Goal: Find specific page/section: Find specific page/section

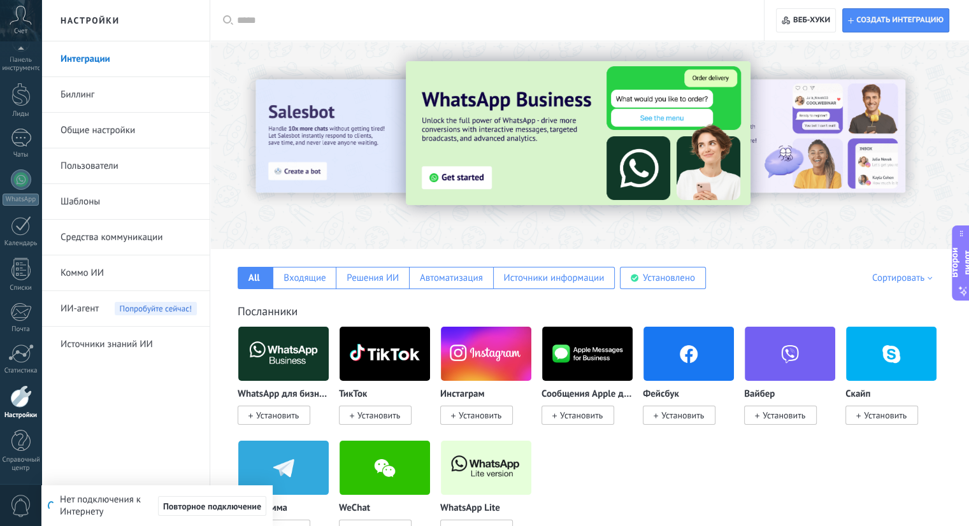
click at [474, 14] on input "text" at bounding box center [491, 20] width 509 height 13
type input "*"
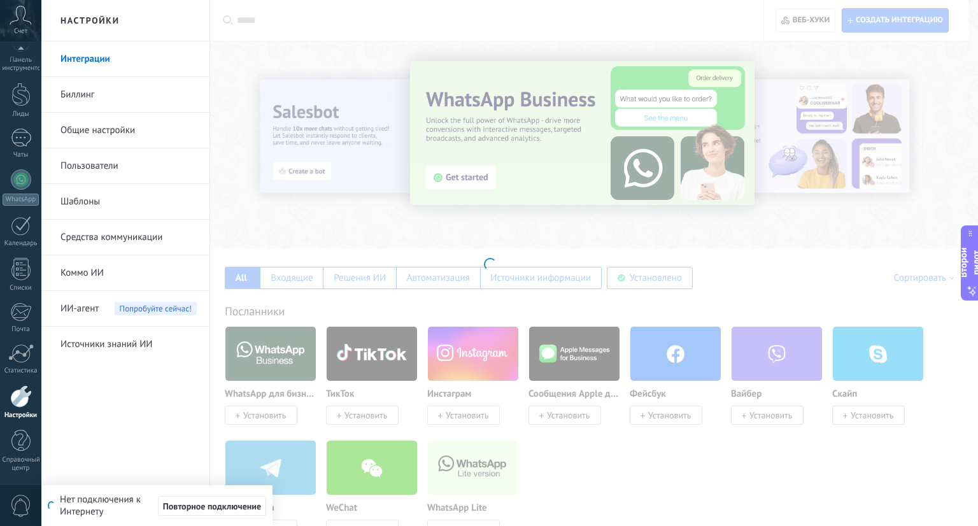
type input "*"
click at [221, 504] on font "Повторное подключение" at bounding box center [212, 506] width 98 height 11
click at [210, 501] on font "Повторное подключение" at bounding box center [212, 506] width 98 height 11
click at [210, 500] on font "Ваше интернет-соединение восстановлено." at bounding box center [161, 506] width 181 height 12
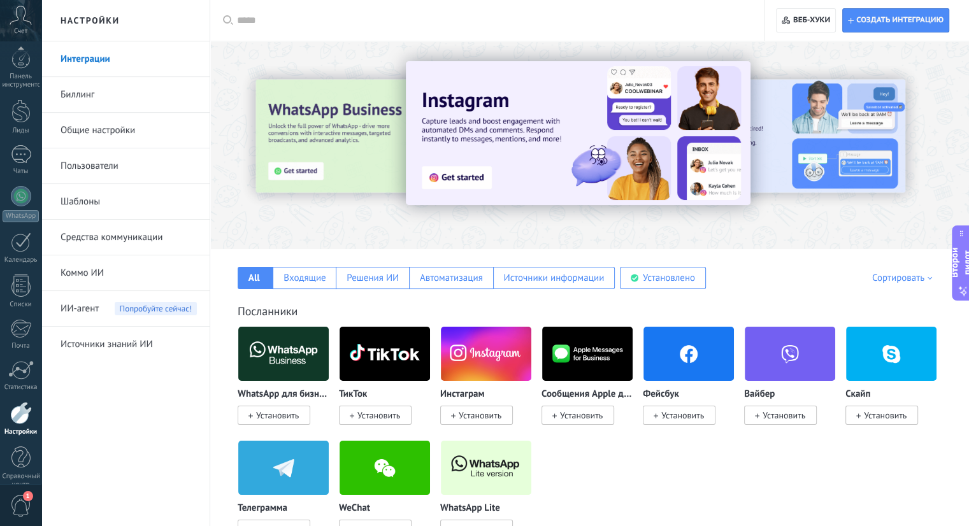
click at [631, 262] on div "Все Входящие Решения ИИ Автоматизация Источники информации Установлено Мои заяв…" at bounding box center [589, 269] width 733 height 40
click at [310, 26] on input "text" at bounding box center [491, 20] width 509 height 13
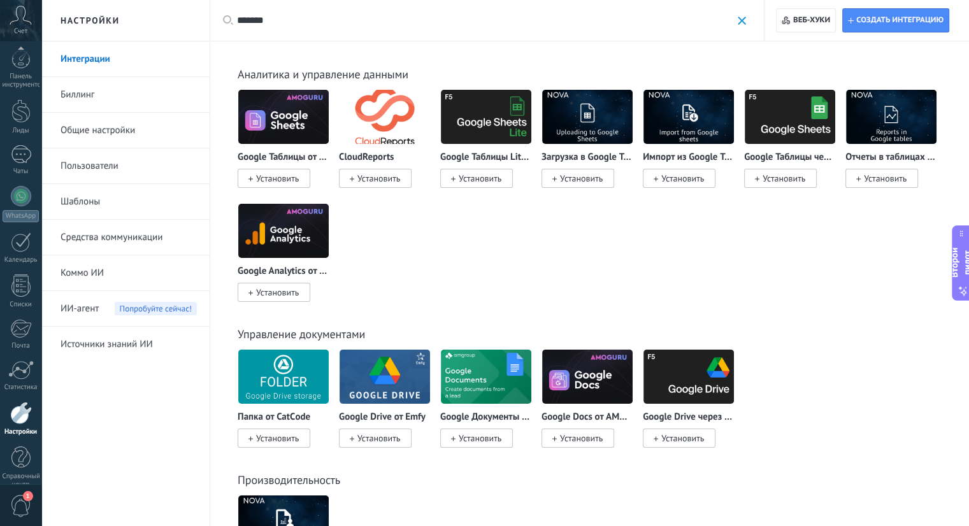
type input "******"
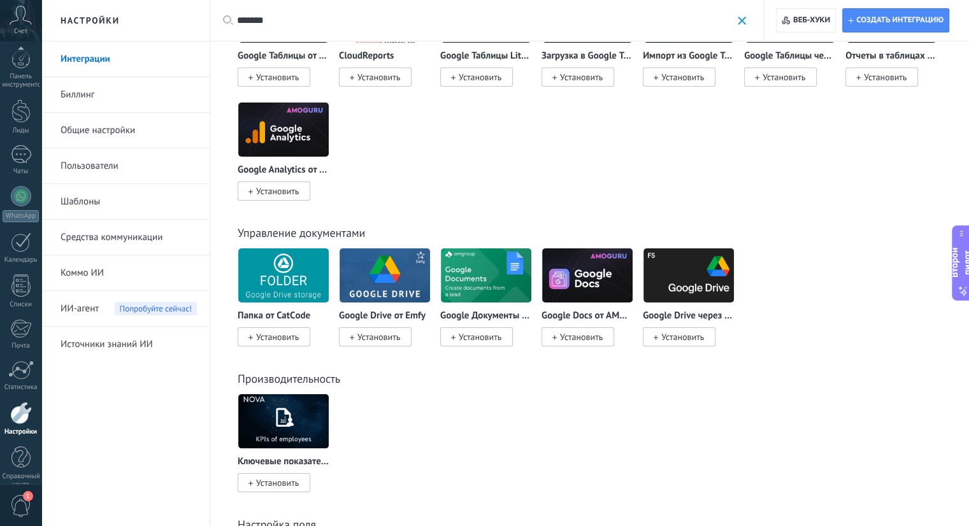
scroll to position [101, 0]
